Goal: Information Seeking & Learning: Learn about a topic

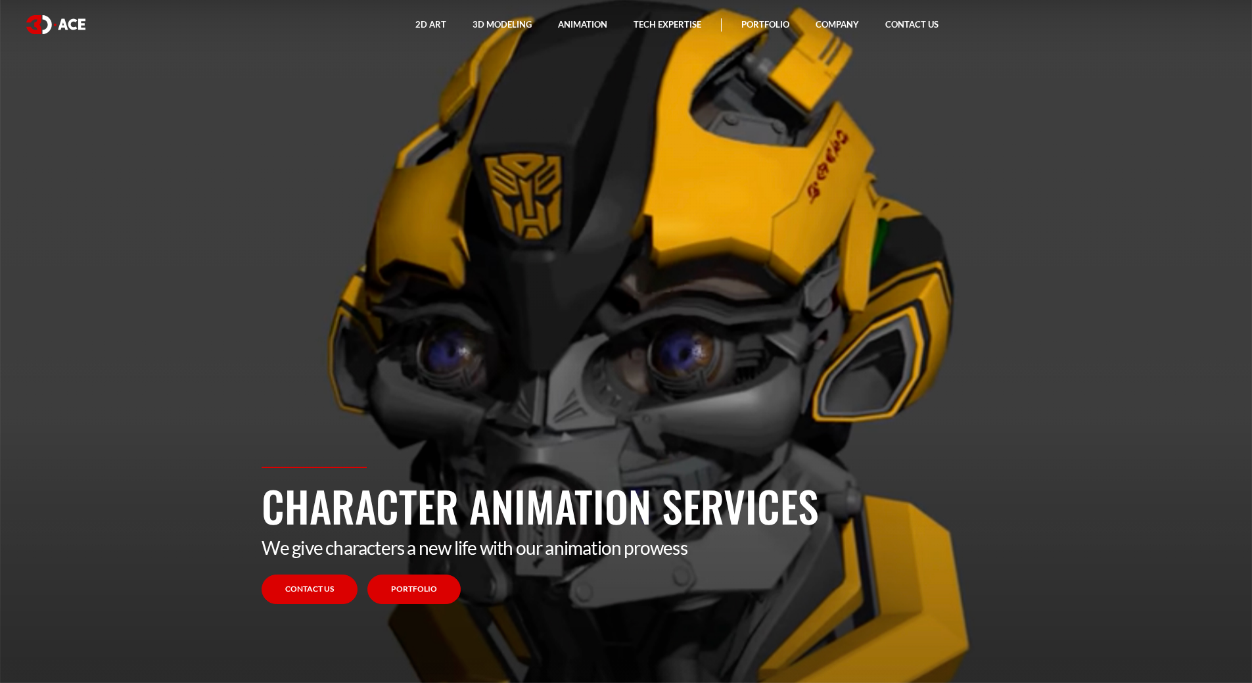
click at [418, 591] on link "Portfolio" at bounding box center [414, 590] width 93 height 30
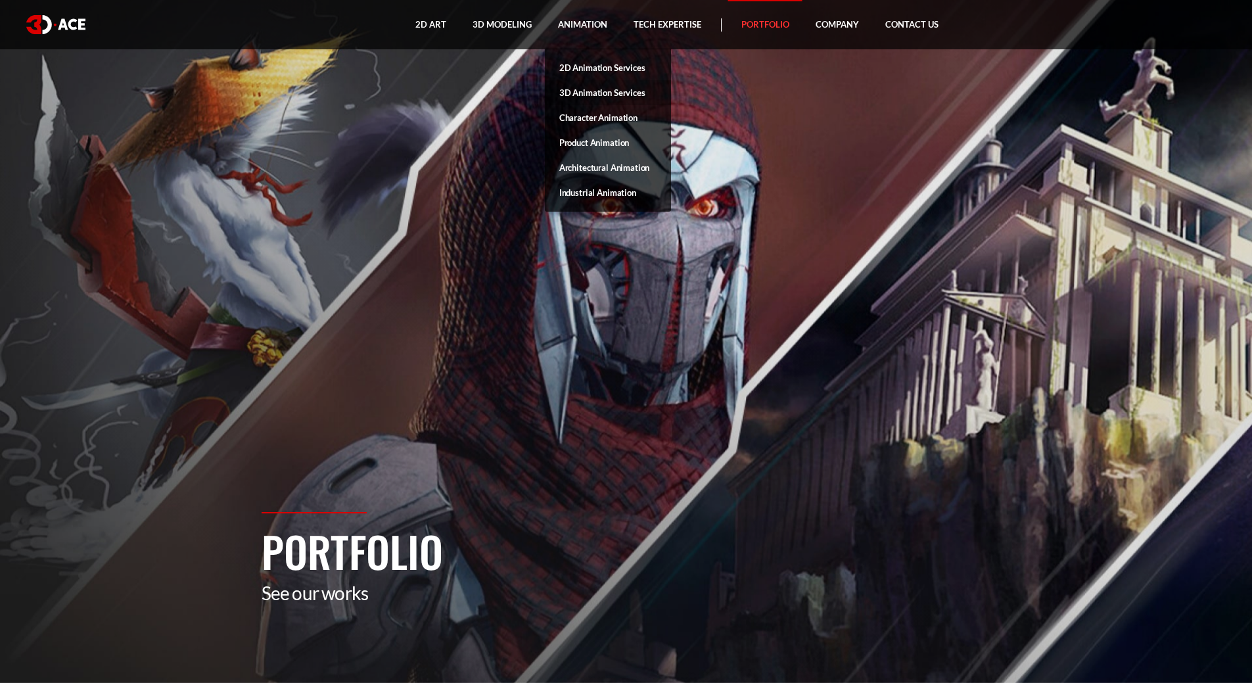
click at [599, 90] on link "3D Animation Services" at bounding box center [608, 92] width 126 height 25
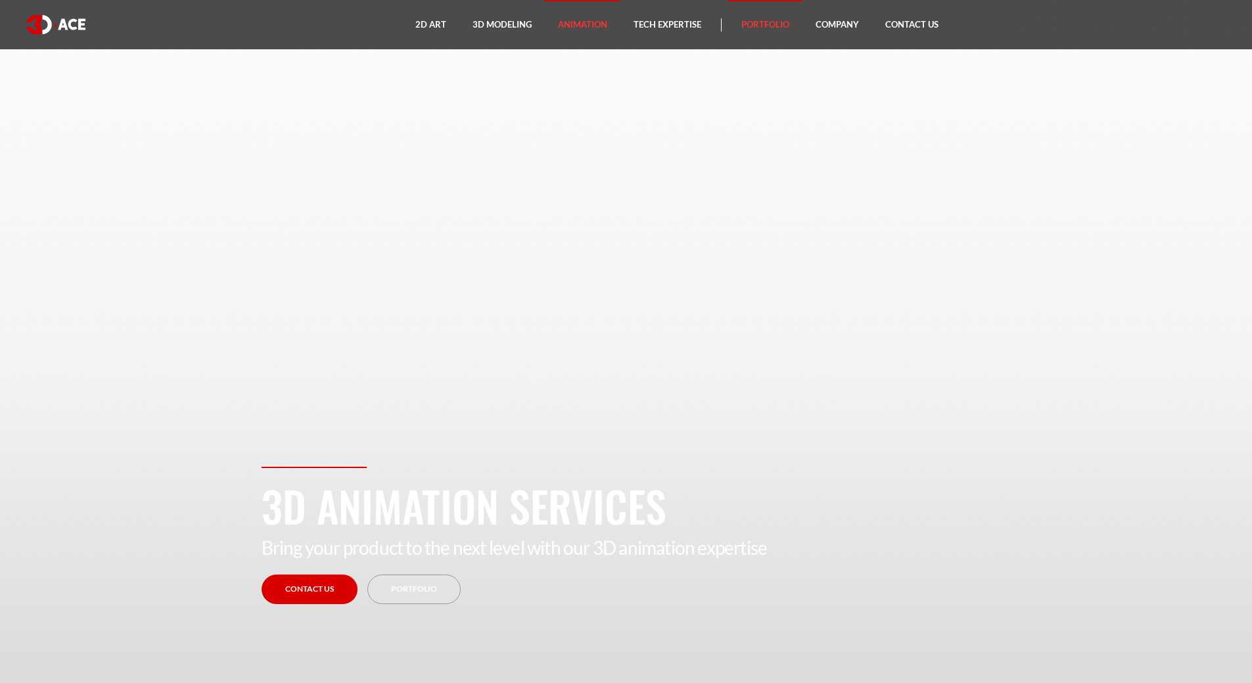
click at [749, 22] on link "Portfolio" at bounding box center [765, 24] width 74 height 49
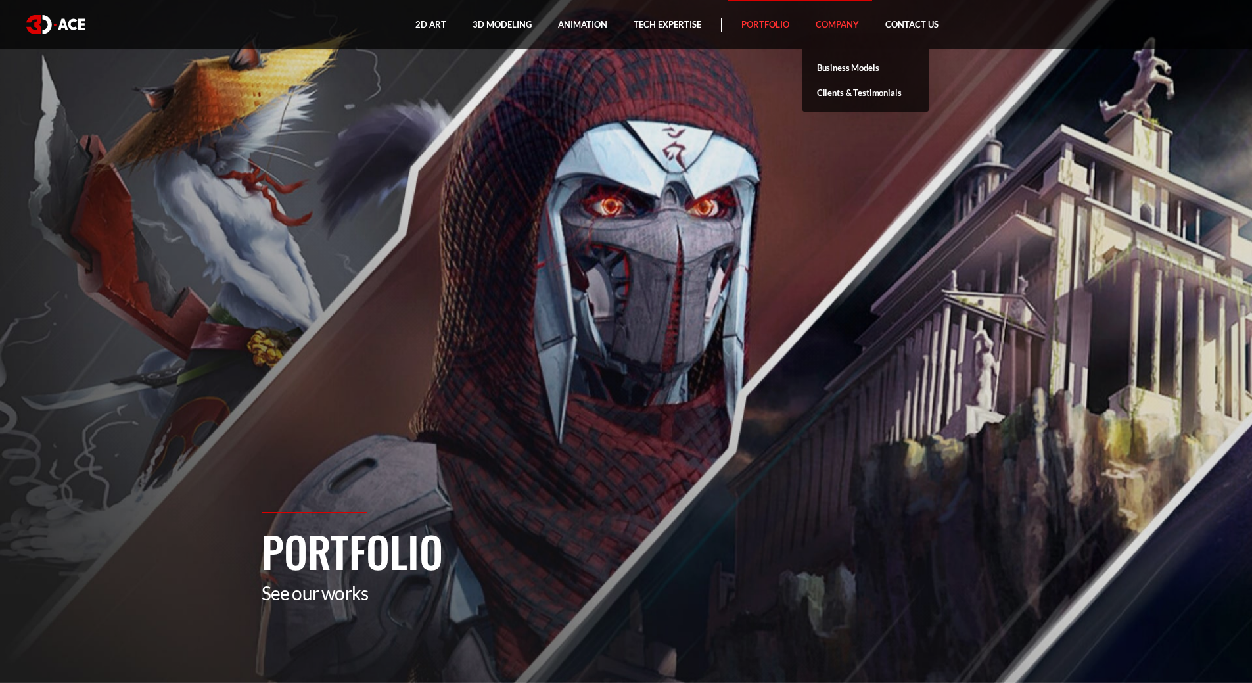
click at [837, 23] on link "Company" at bounding box center [838, 24] width 70 height 49
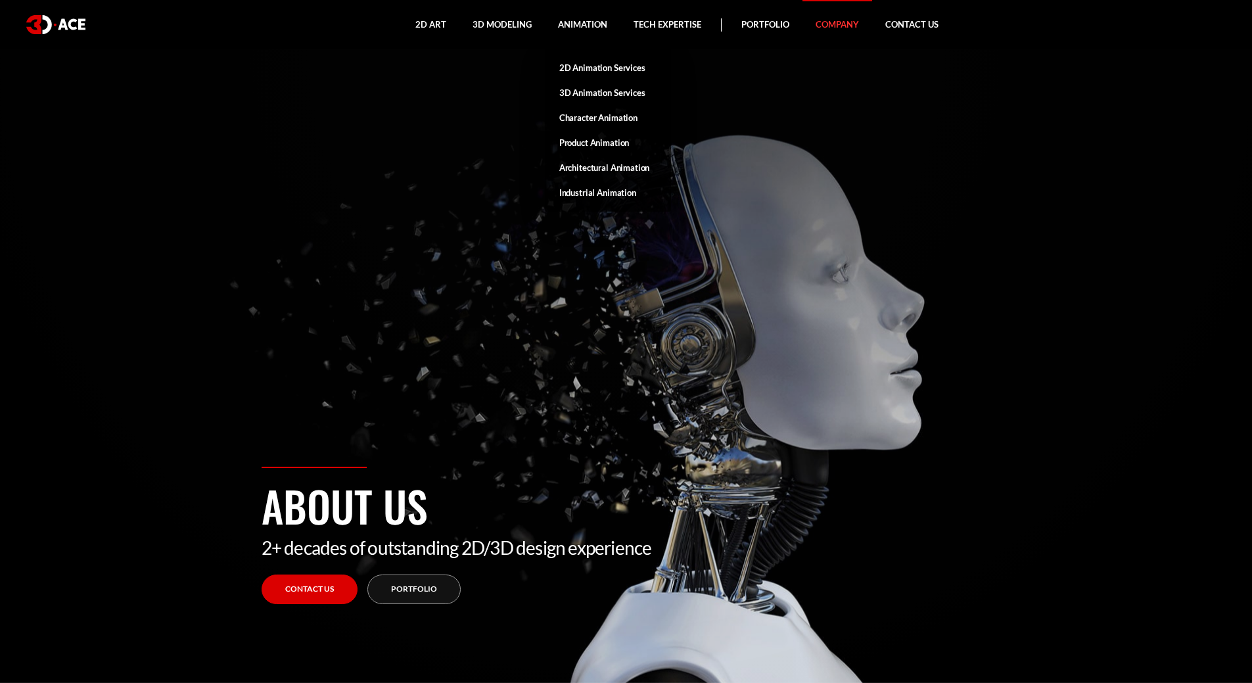
click at [602, 114] on link "Character Animation" at bounding box center [608, 117] width 126 height 25
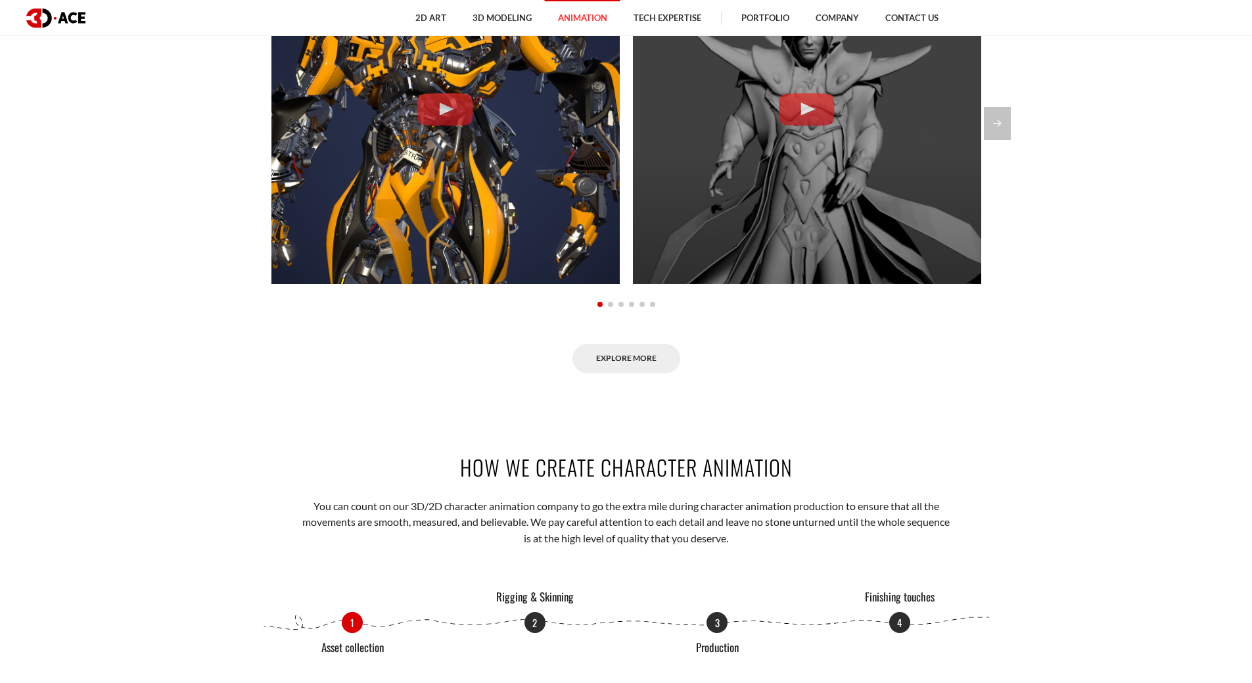
scroll to position [1118, 0]
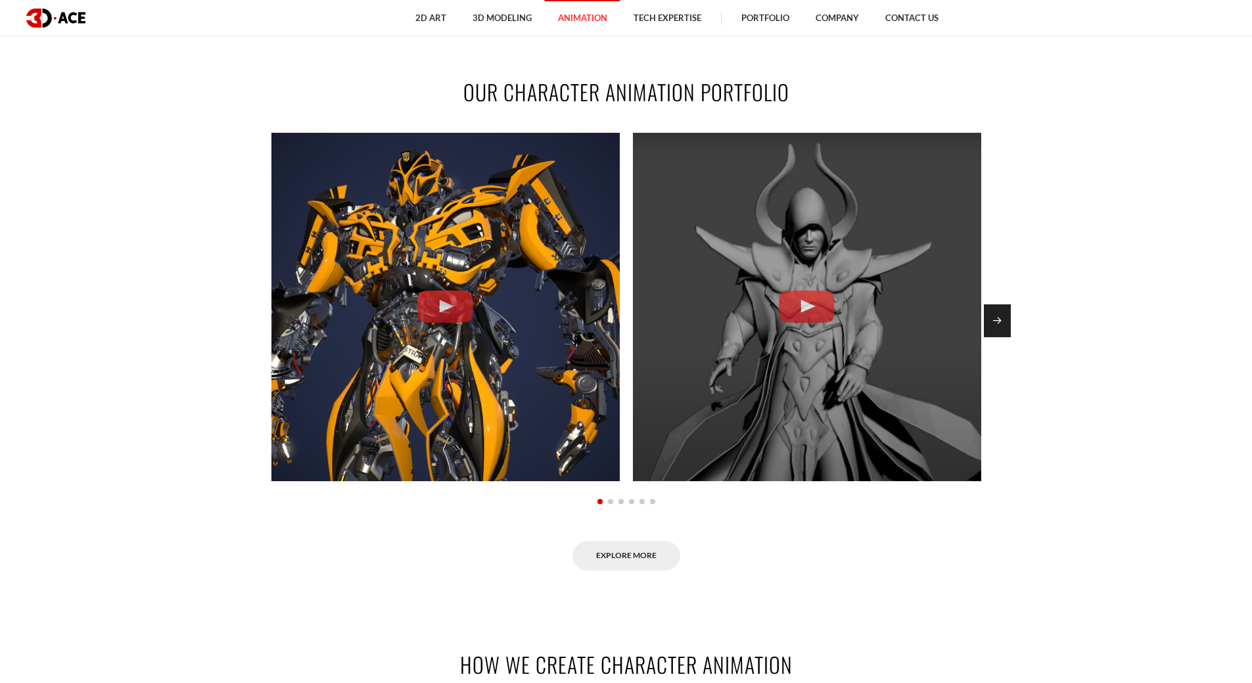
click at [1004, 323] on div "Next slide" at bounding box center [997, 320] width 27 height 33
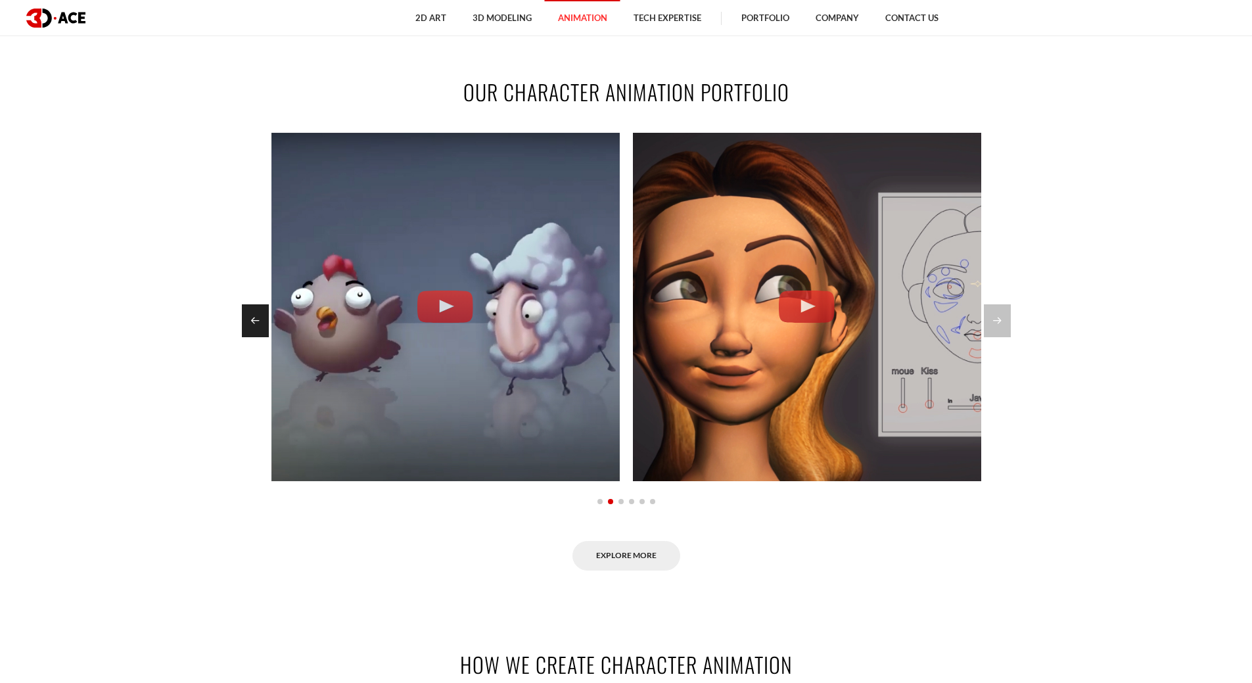
click at [256, 318] on div "Previous slide" at bounding box center [255, 320] width 27 height 33
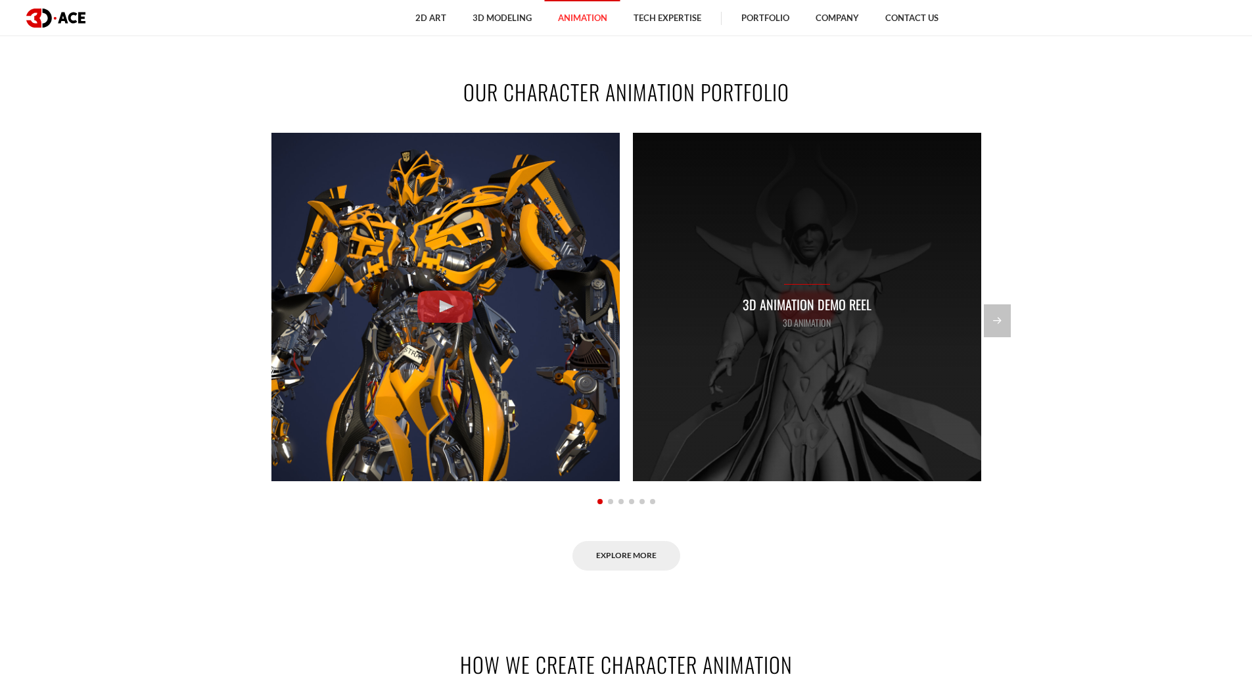
click at [805, 296] on p "3D Animation Demo Reel" at bounding box center [807, 305] width 129 height 20
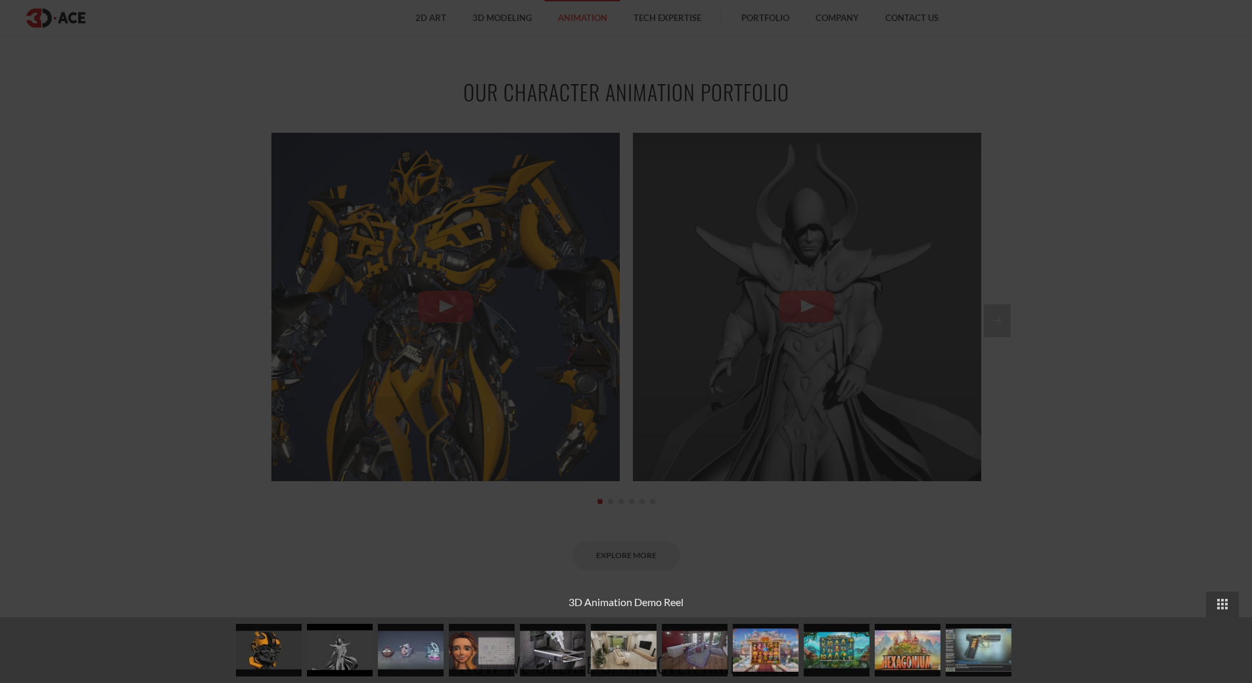
click at [293, 364] on div at bounding box center [626, 341] width 1252 height 683
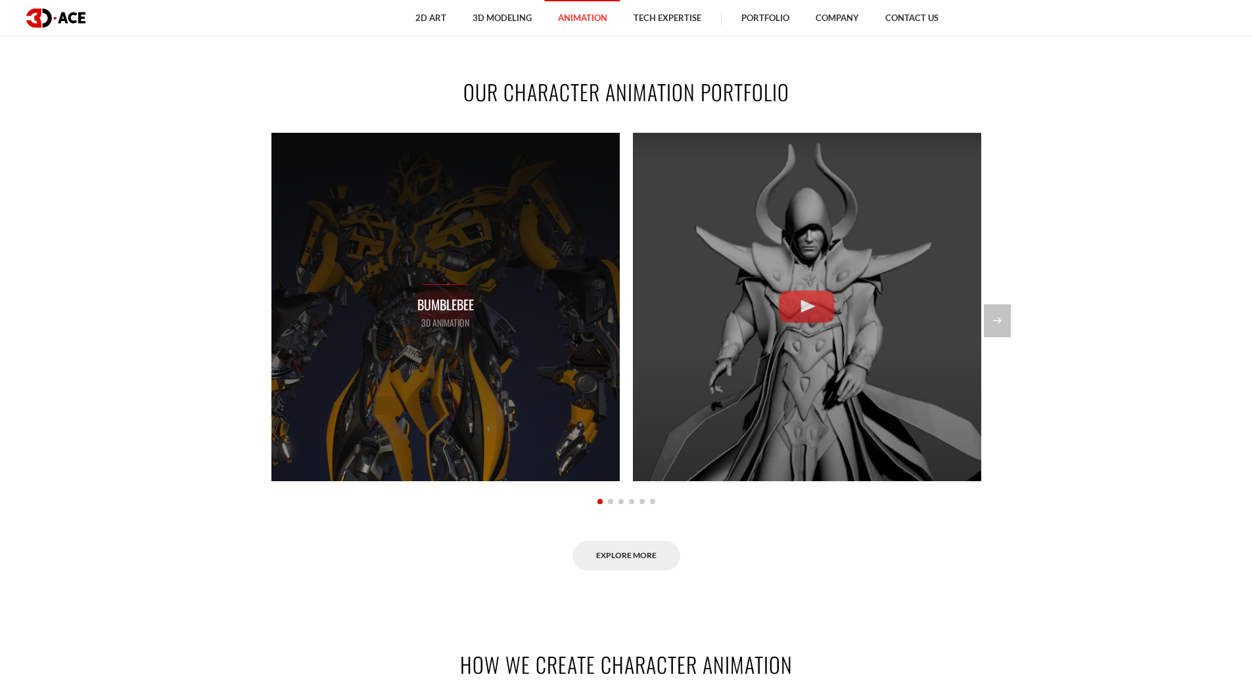
click at [460, 368] on div "Bumblebee 3D Animation" at bounding box center [446, 307] width 348 height 348
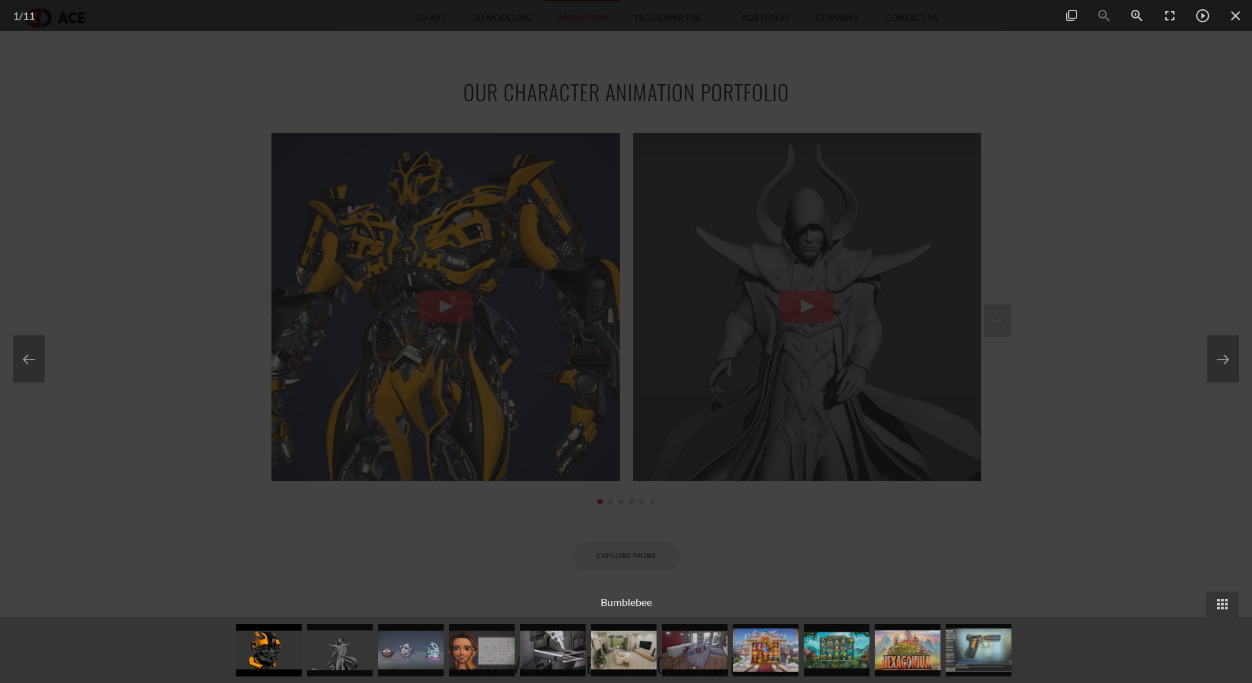
click at [986, 379] on div at bounding box center [626, 341] width 1252 height 683
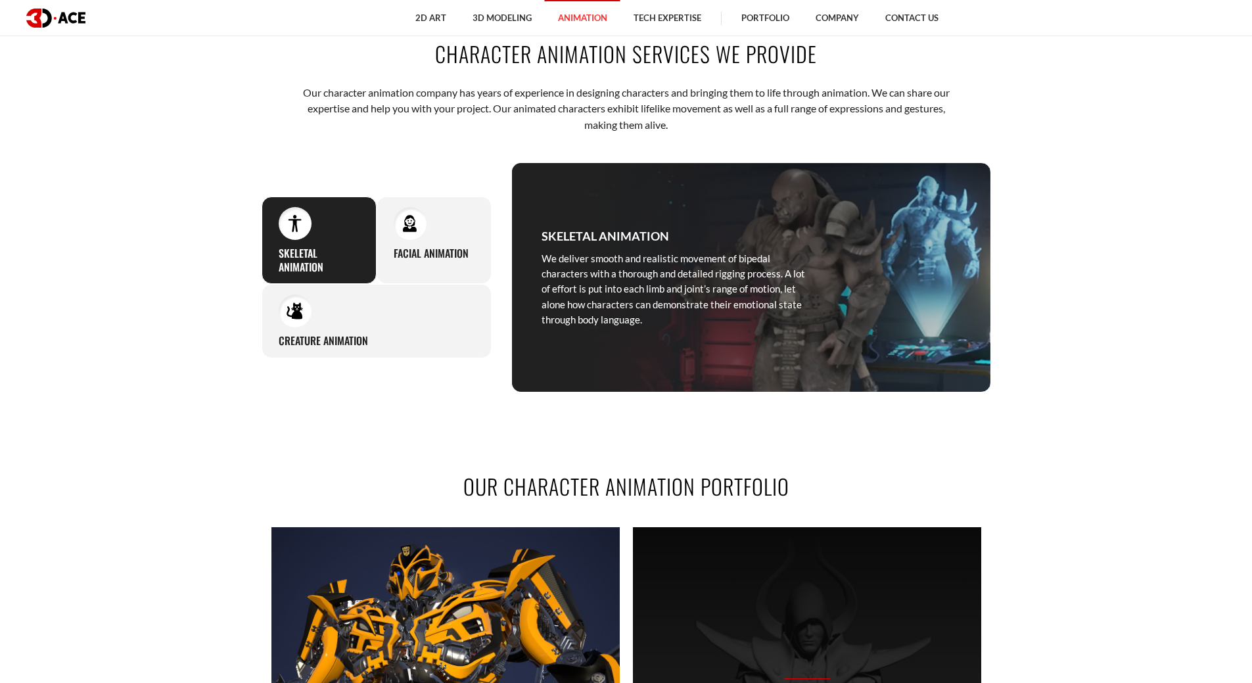
scroll to position [394, 0]
